Goal: Task Accomplishment & Management: Manage account settings

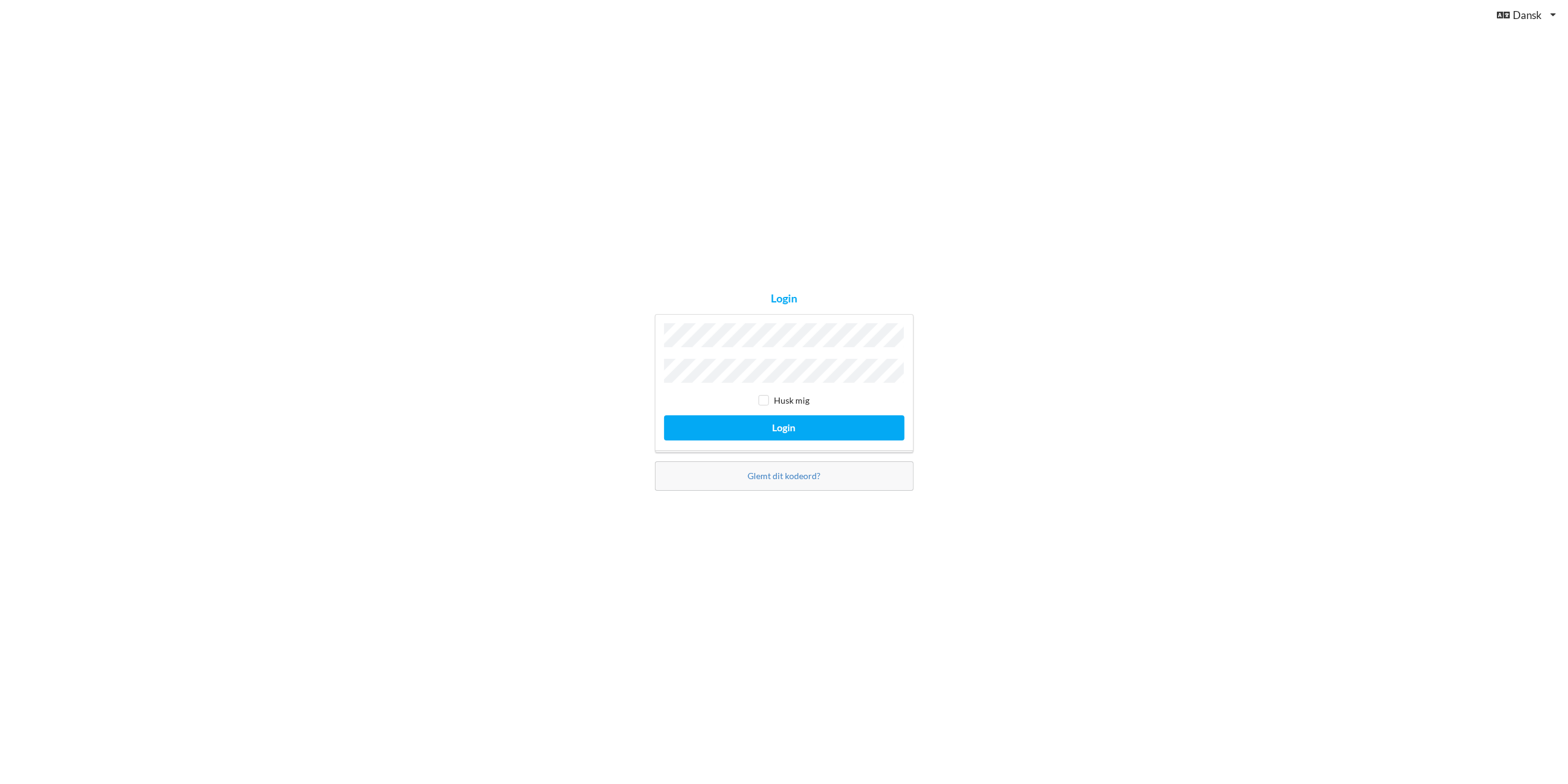
click at [664, 415] on button "Login" at bounding box center [784, 428] width 240 height 25
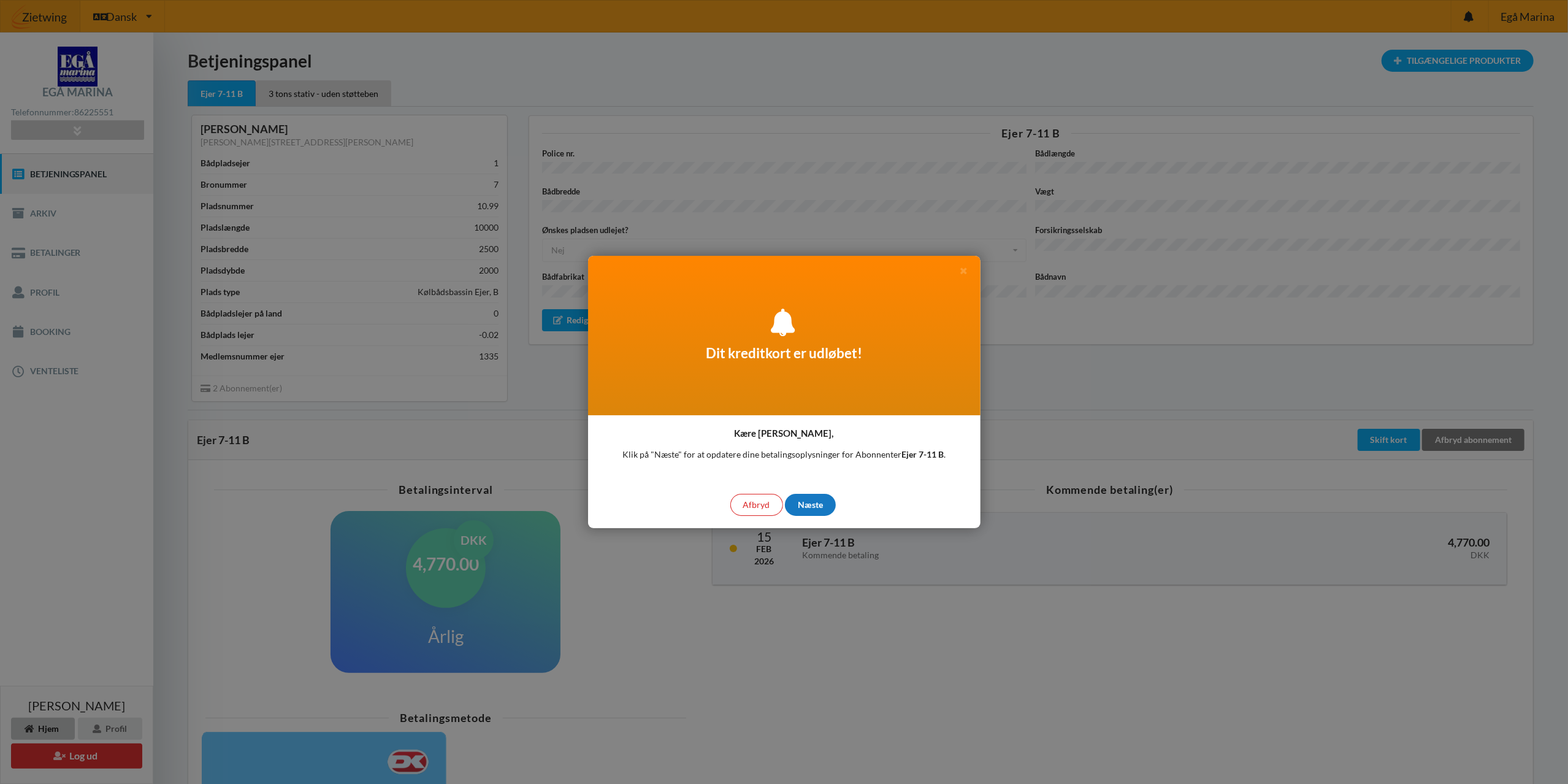
click at [807, 503] on div "Næste" at bounding box center [810, 504] width 50 height 22
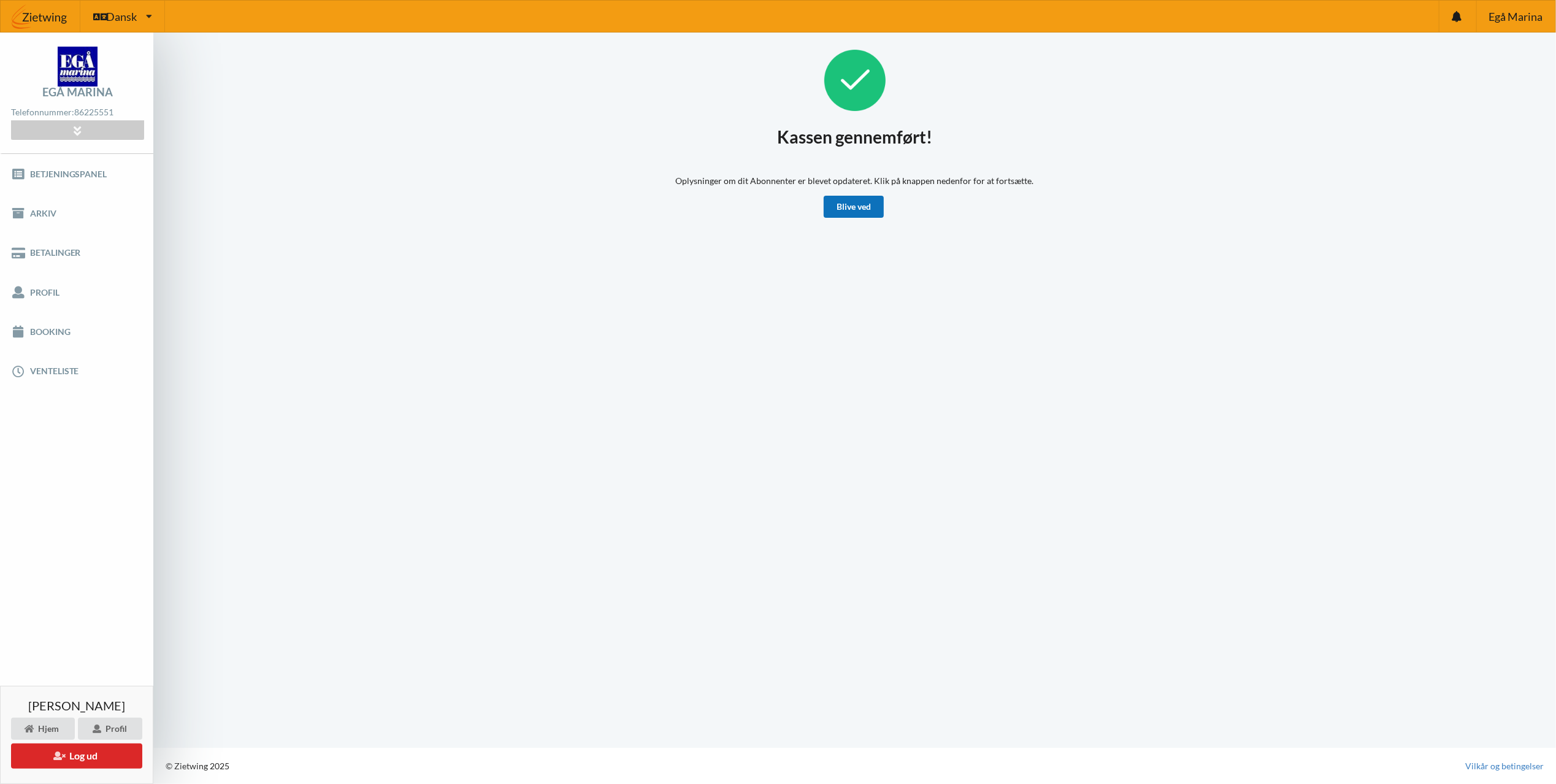
click at [864, 202] on link "Blive ved" at bounding box center [854, 206] width 60 height 22
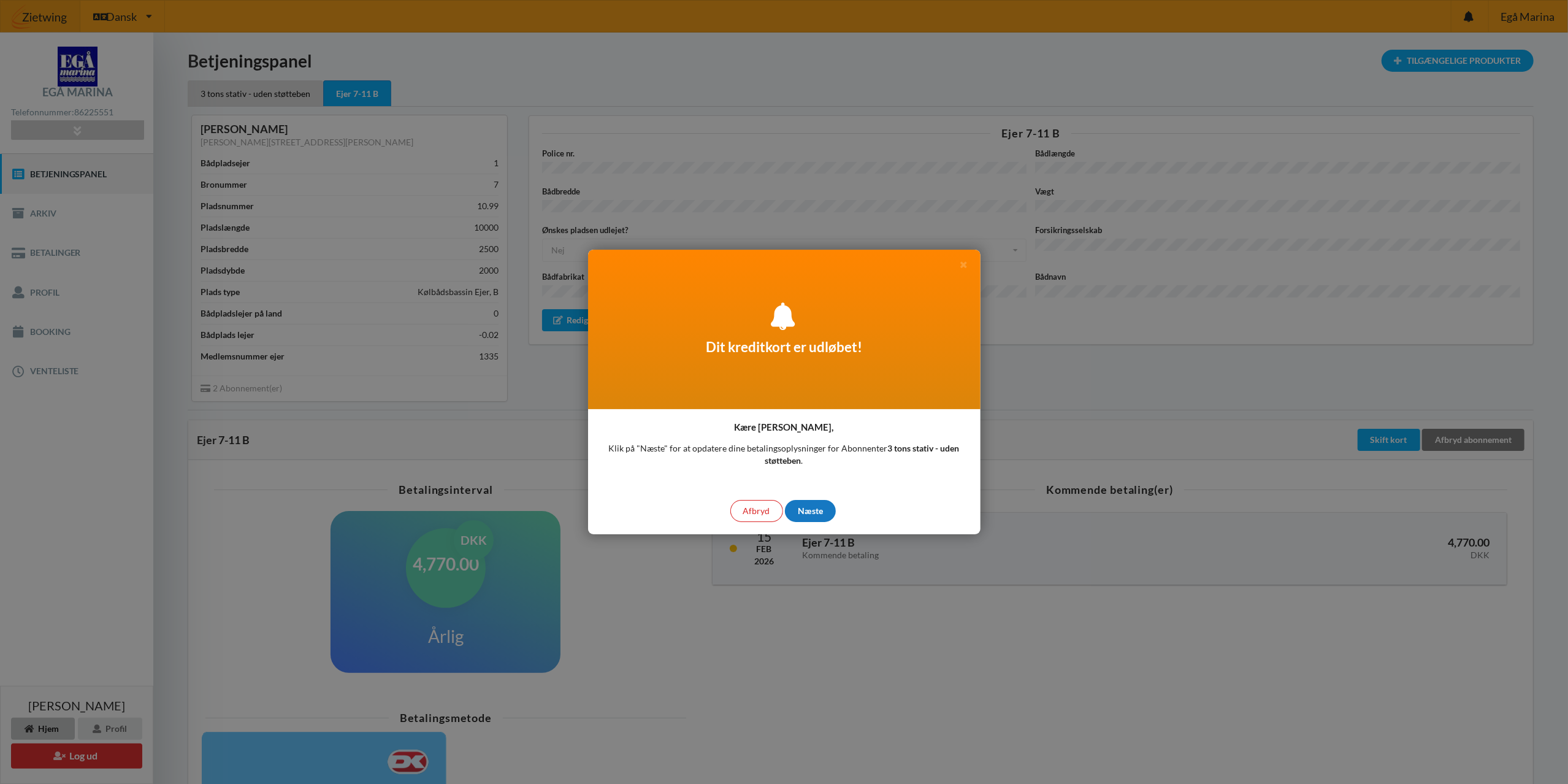
click at [817, 513] on div "Næste" at bounding box center [810, 511] width 50 height 22
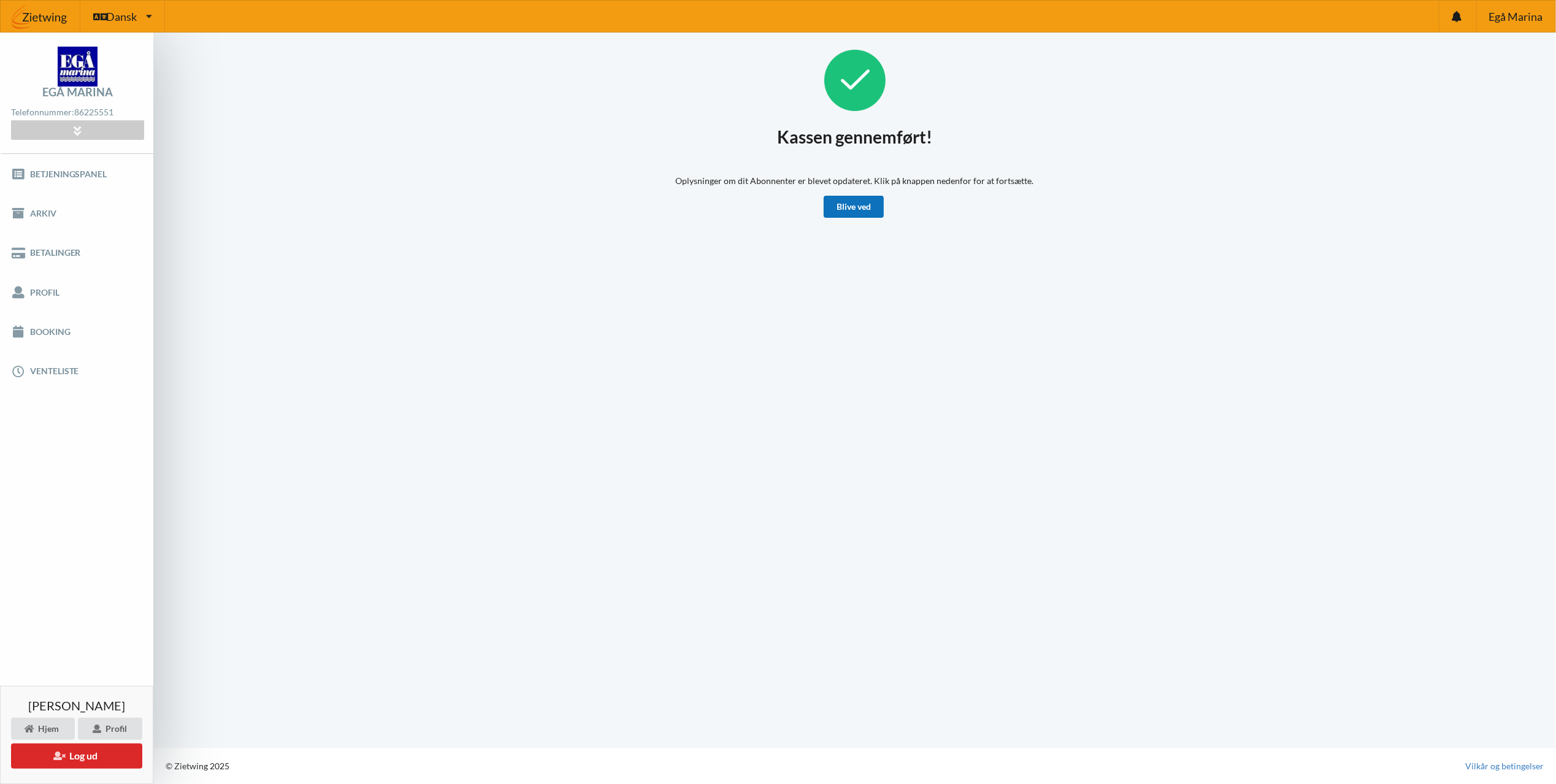
click at [866, 211] on link "Blive ved" at bounding box center [854, 206] width 60 height 22
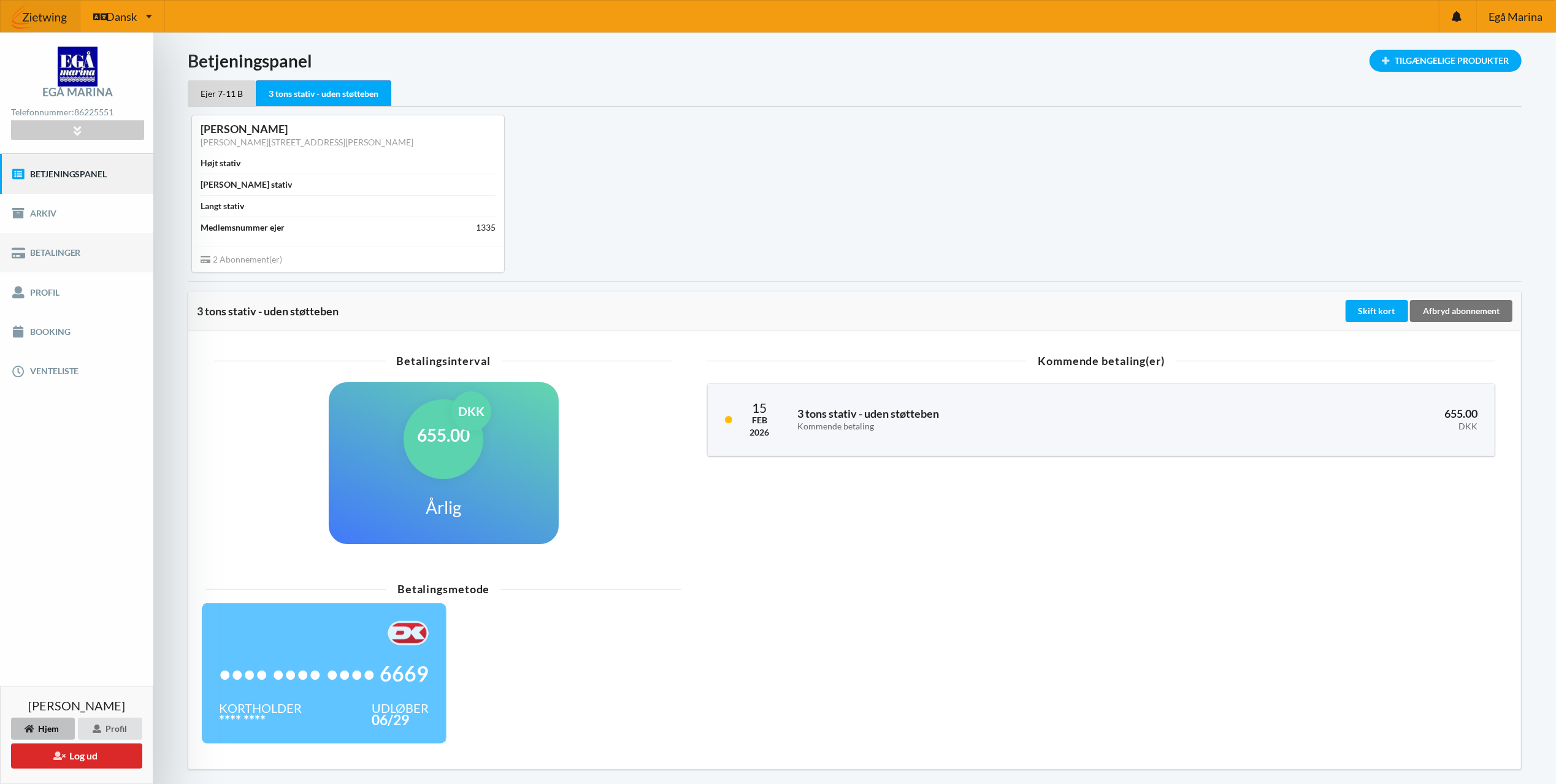
click at [58, 249] on link "Betalinger" at bounding box center [76, 252] width 153 height 39
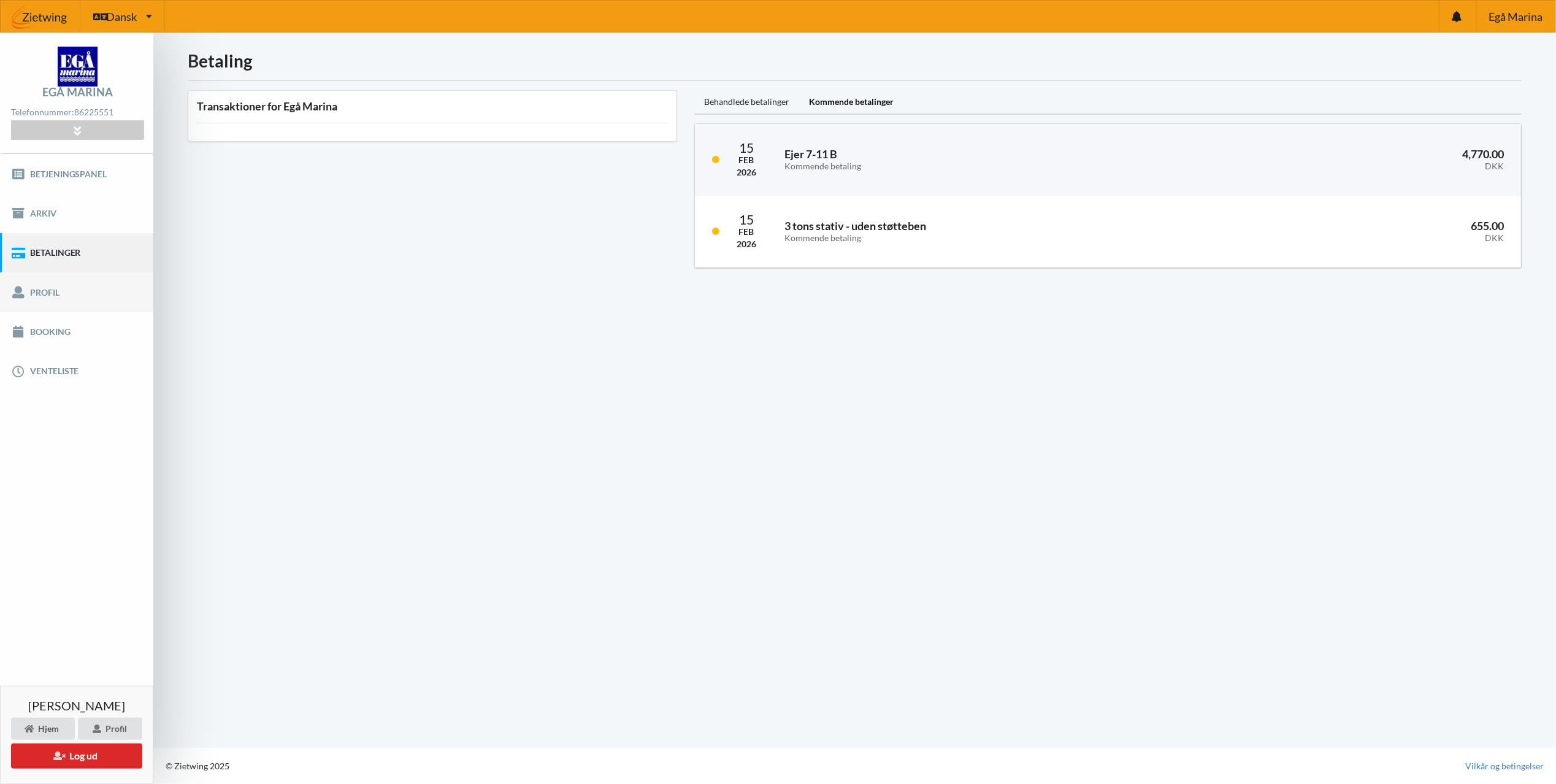
click at [58, 299] on link "Profil" at bounding box center [76, 291] width 153 height 39
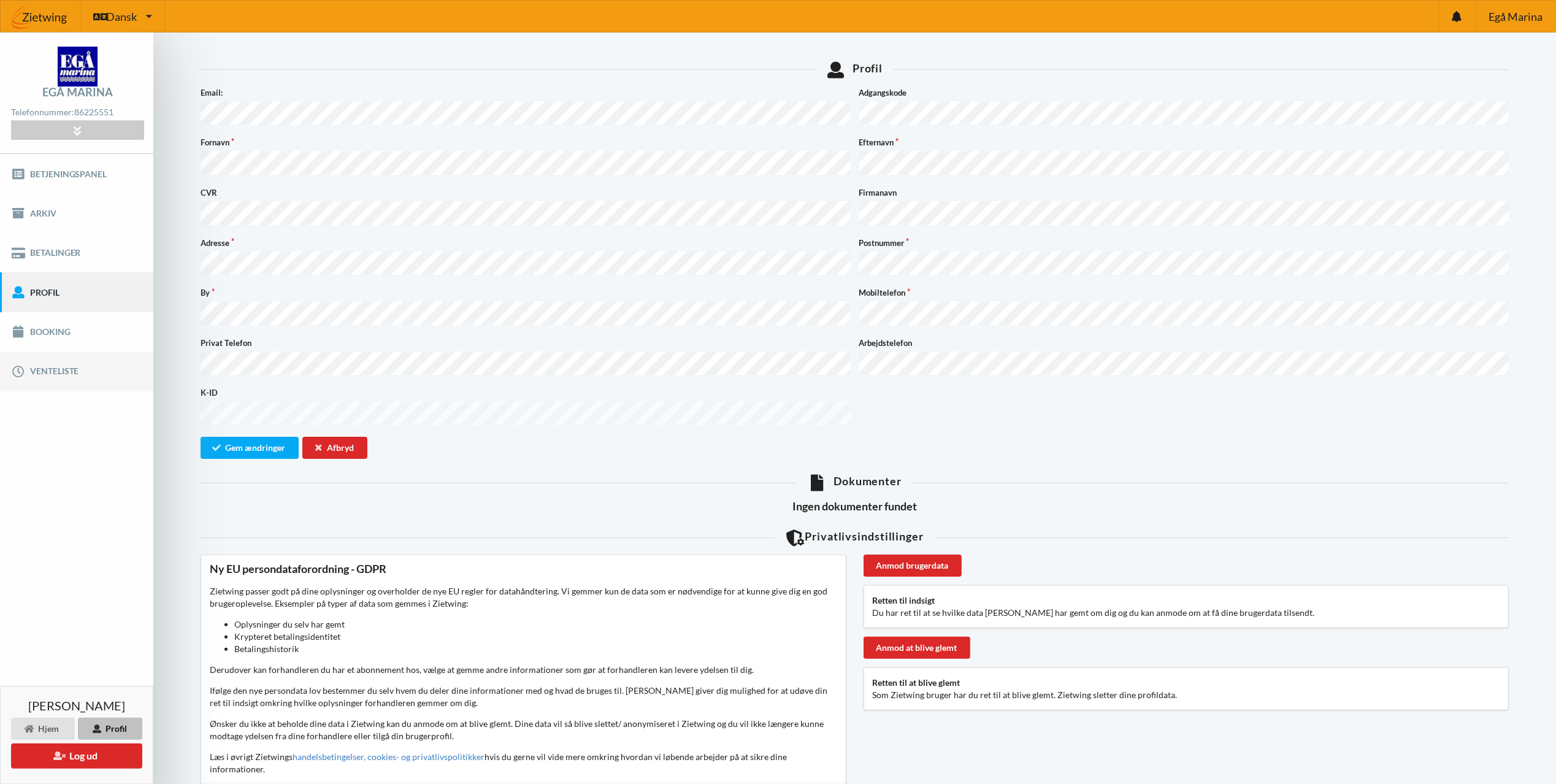
click at [69, 375] on link "Venteliste" at bounding box center [76, 371] width 153 height 39
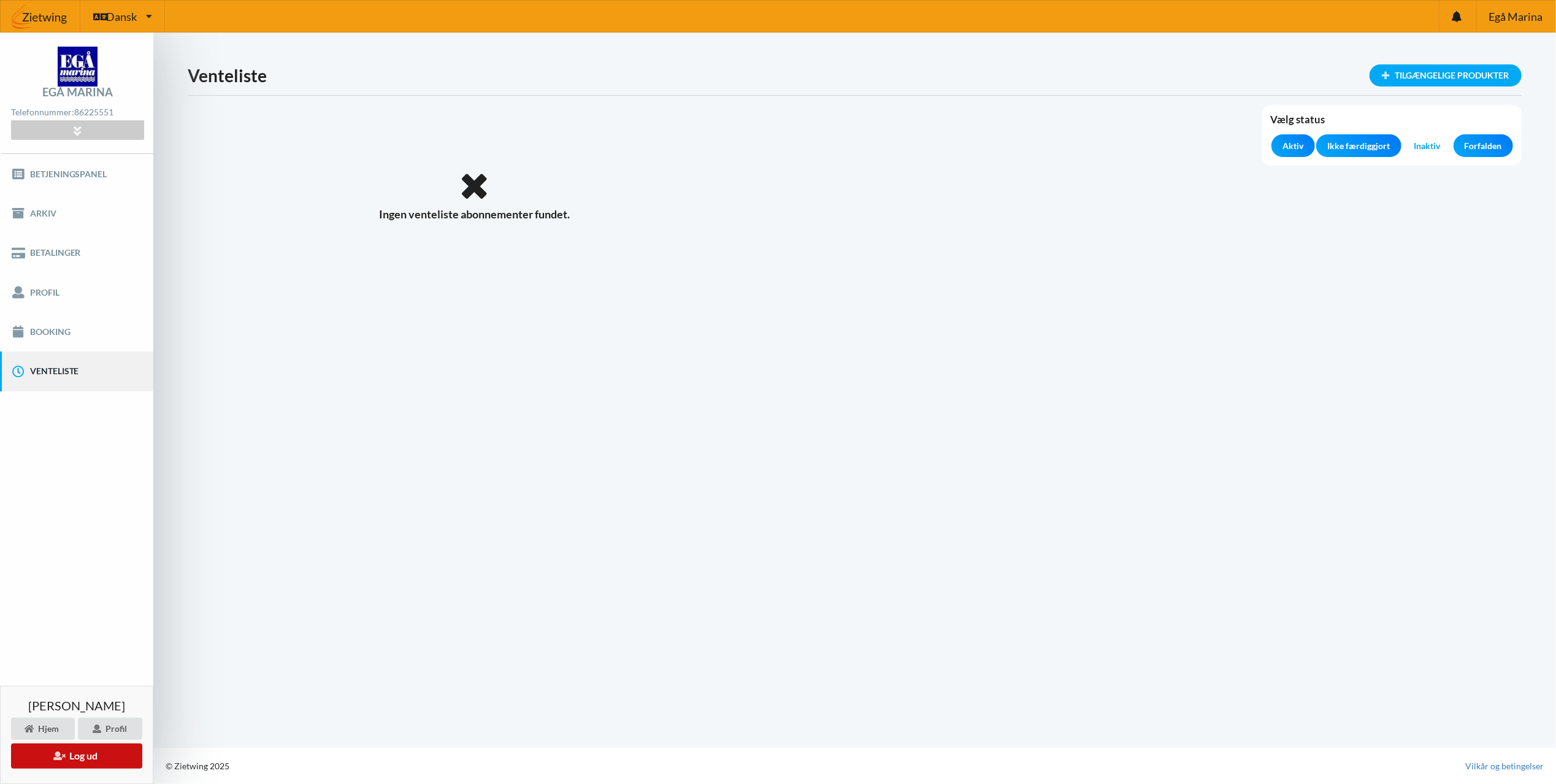
click at [99, 754] on button "Log ud" at bounding box center [77, 755] width 131 height 25
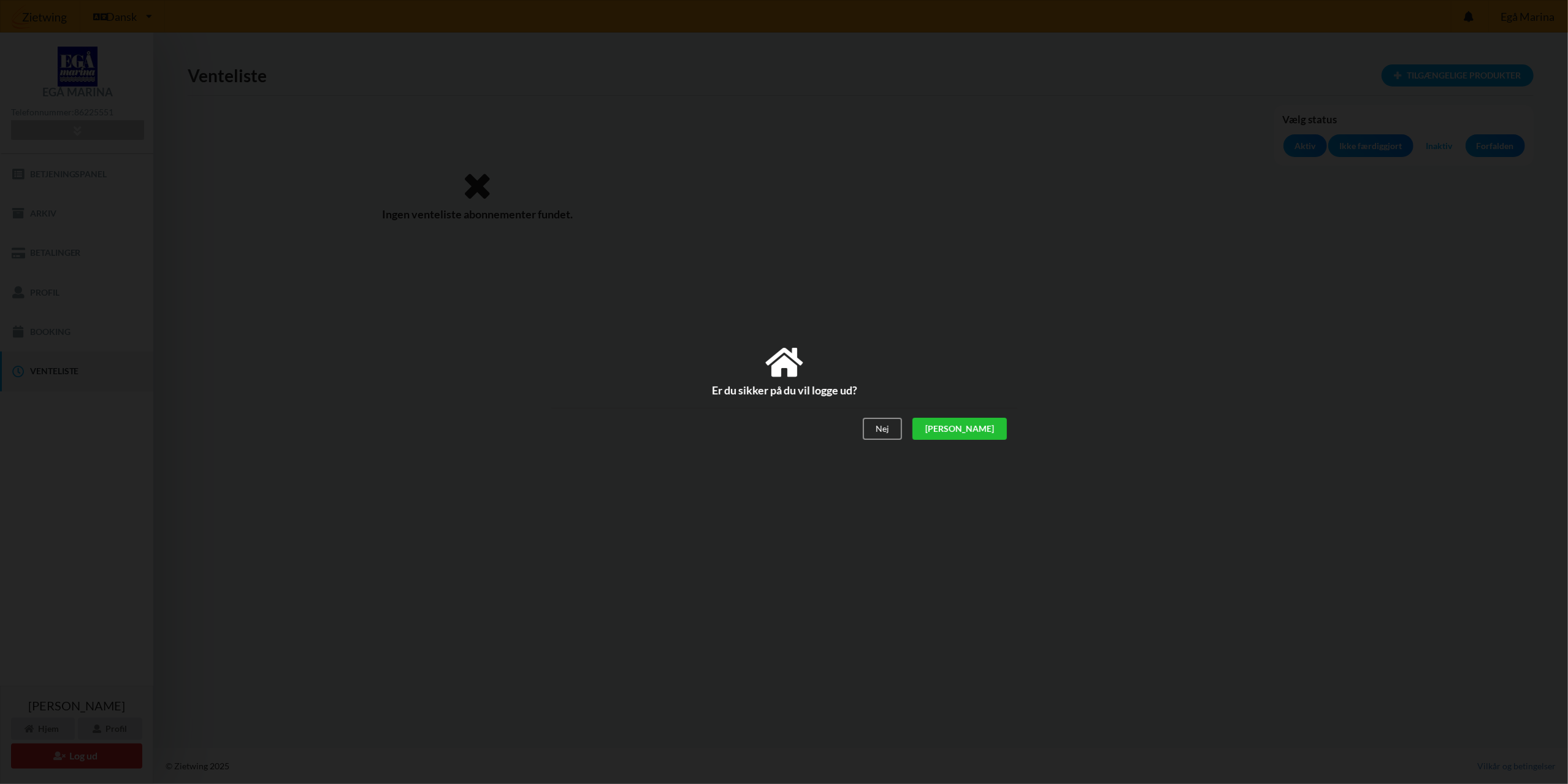
click at [982, 427] on div "[PERSON_NAME]" at bounding box center [958, 429] width 94 height 22
